Goal: Information Seeking & Learning: Check status

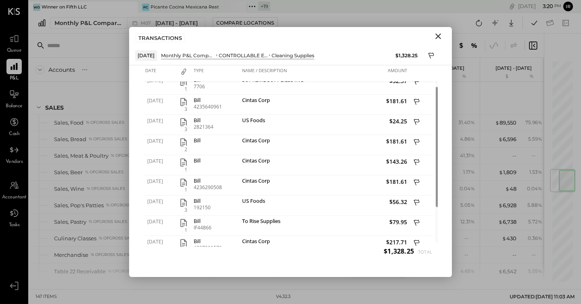
scroll to position [940, 0]
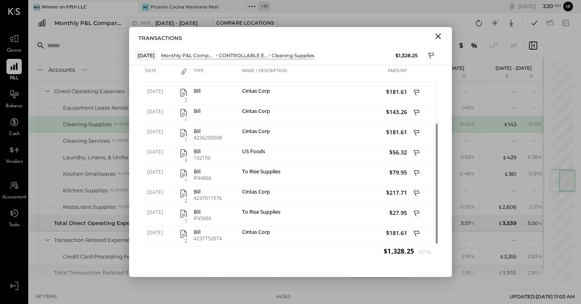
click at [441, 37] on icon "Close" at bounding box center [438, 36] width 10 height 10
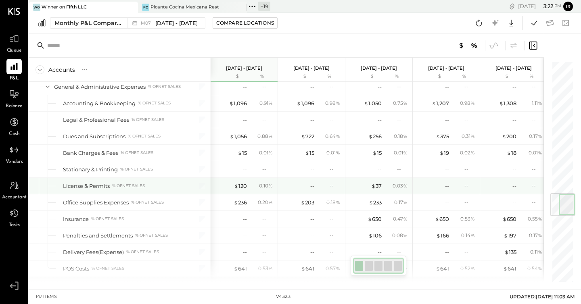
scroll to position [1148, 0]
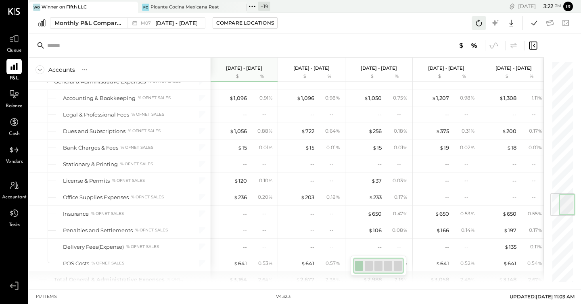
click at [478, 25] on icon at bounding box center [478, 23] width 10 height 10
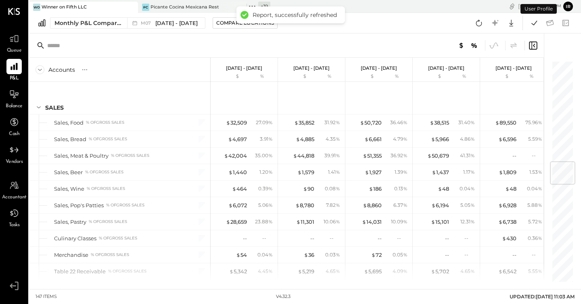
scroll to position [874, 0]
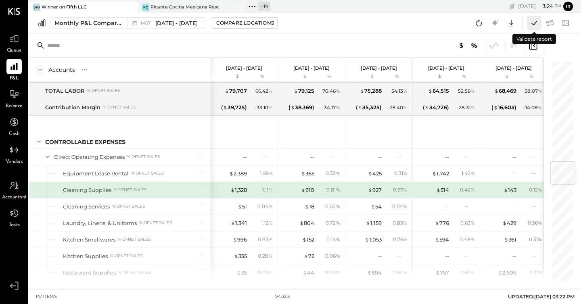
click at [534, 22] on icon at bounding box center [534, 23] width 10 height 10
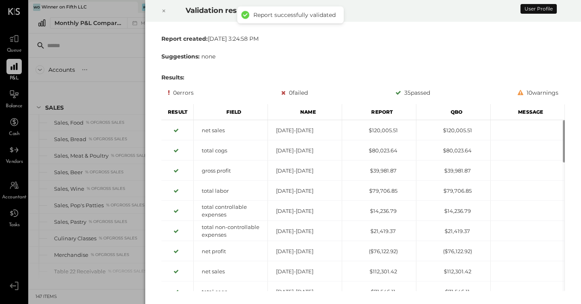
scroll to position [874, 0]
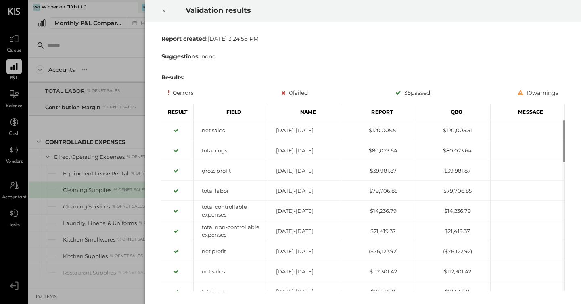
click at [535, 25] on div "Report created: [DATE] 3:24:58 PM Suggestions: none Results: 0 errors 0 failed …" at bounding box center [363, 163] width 436 height 282
click at [117, 104] on div "Validation results Report created: [DATE] 3:24:58 PM Suggestions: none Results:…" at bounding box center [290, 152] width 581 height 304
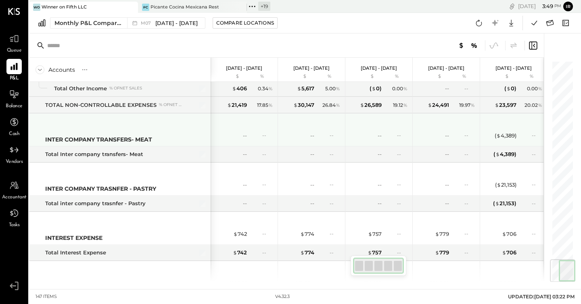
scroll to position [1668, 0]
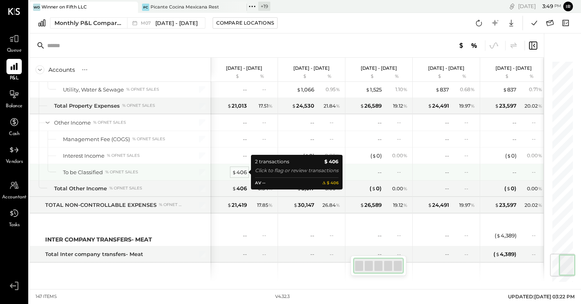
click at [241, 173] on div "$ 406" at bounding box center [239, 173] width 15 height 8
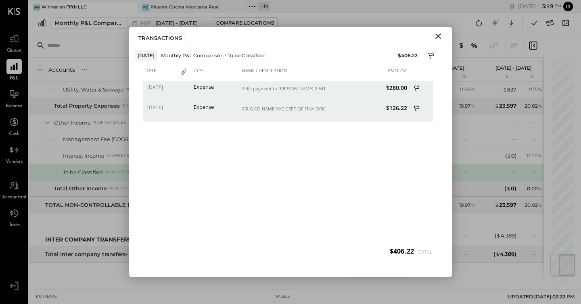
click at [435, 30] on div "TRANSACTIONS" at bounding box center [290, 36] width 323 height 19
click at [438, 34] on icon "Close" at bounding box center [438, 36] width 10 height 10
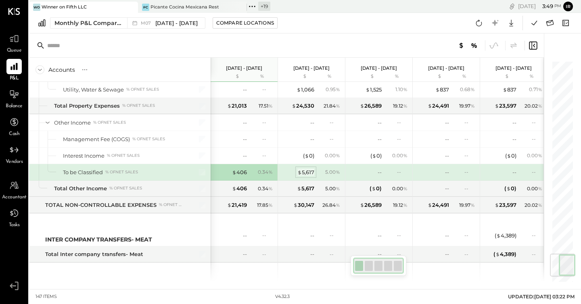
click at [313, 170] on div "$ 5,617" at bounding box center [305, 173] width 17 height 8
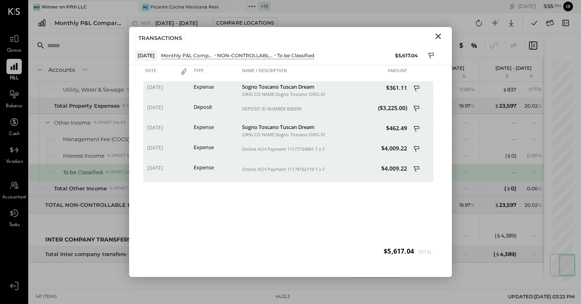
click at [437, 38] on icon "Close" at bounding box center [438, 36] width 10 height 10
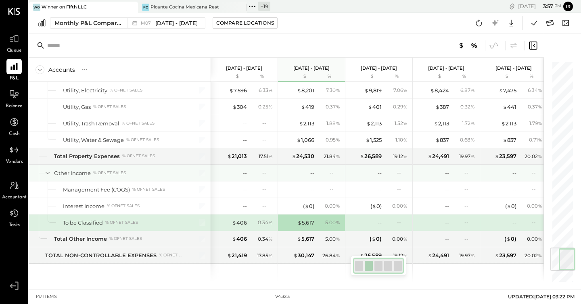
scroll to position [1613, 0]
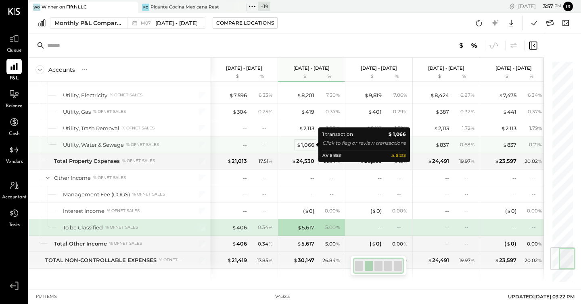
click at [304, 141] on div "$ 1,066" at bounding box center [305, 145] width 18 height 8
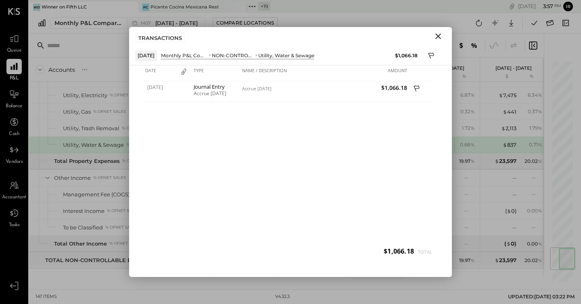
click at [438, 37] on icon "Close" at bounding box center [438, 36] width 6 height 6
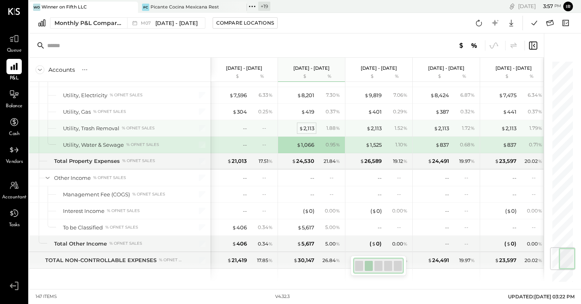
click at [309, 125] on div "$ 2,113" at bounding box center [306, 129] width 15 height 8
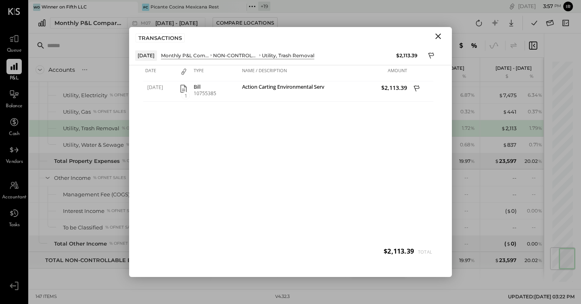
click at [437, 37] on icon "Close" at bounding box center [438, 36] width 6 height 6
